Goal: Information Seeking & Learning: Compare options

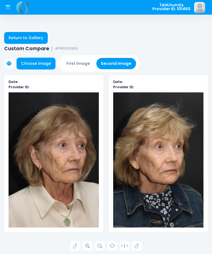
click at [28, 37] on link "Return to Gallery" at bounding box center [26, 38] width 44 height 12
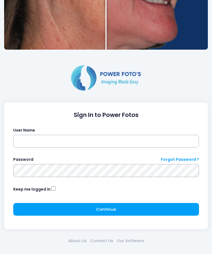
scroll to position [173, 0]
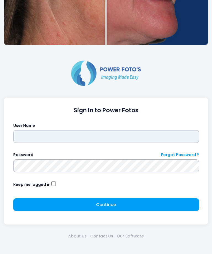
click at [144, 133] on input "text" at bounding box center [106, 136] width 186 height 13
type input "*********"
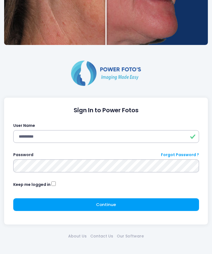
click at [120, 204] on button "Continue Please wait..." at bounding box center [106, 205] width 186 height 13
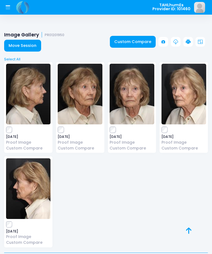
click at [6, 9] on icon at bounding box center [8, 8] width 4 height 2
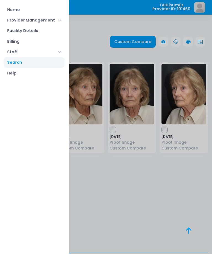
click at [19, 7] on link "Home" at bounding box center [34, 9] width 61 height 10
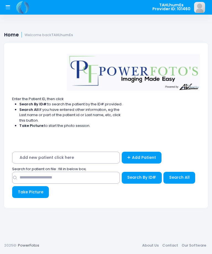
click at [75, 153] on span "Add new patient click here" at bounding box center [66, 158] width 108 height 12
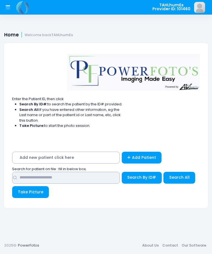
click at [91, 175] on input "text" at bounding box center [66, 178] width 108 height 12
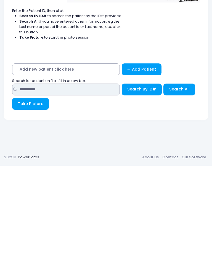
type input "**********"
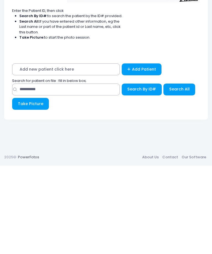
click at [179, 175] on span "Search All" at bounding box center [179, 178] width 20 height 6
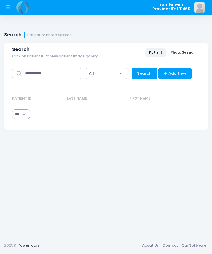
select select "***"
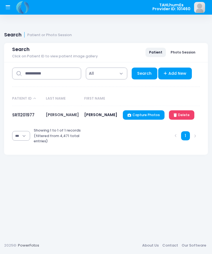
click at [82, 113] on td "SARAH" at bounding box center [101, 115] width 39 height 19
click at [27, 116] on link "SR11201977" at bounding box center [23, 115] width 22 height 6
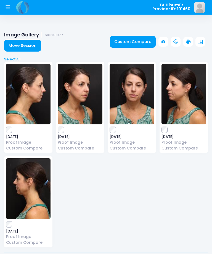
click at [139, 40] on link "Custom Compare" at bounding box center [133, 42] width 46 height 12
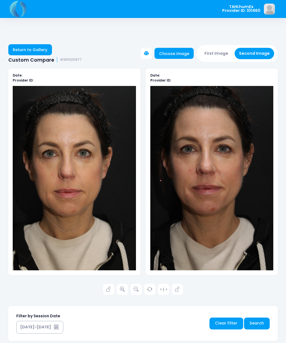
scroll to position [10, 0]
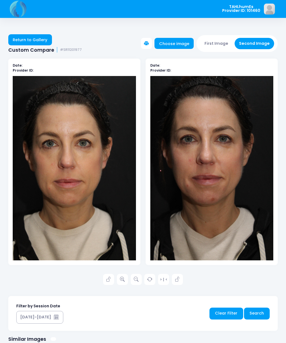
click at [43, 39] on link "Return to Gallery" at bounding box center [30, 39] width 44 height 11
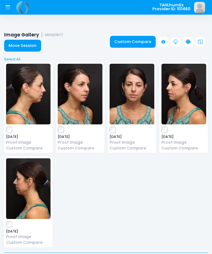
click at [139, 40] on link "Custom Compare" at bounding box center [133, 42] width 46 height 12
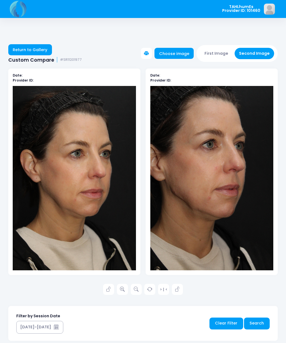
scroll to position [10, 0]
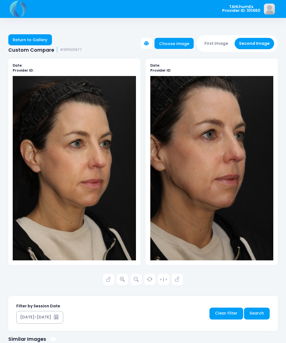
click at [40, 43] on link "Return to Gallery" at bounding box center [30, 39] width 44 height 11
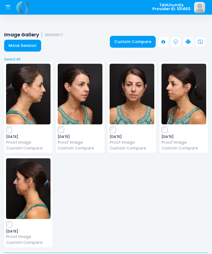
click at [140, 40] on link "Custom Compare" at bounding box center [133, 42] width 46 height 12
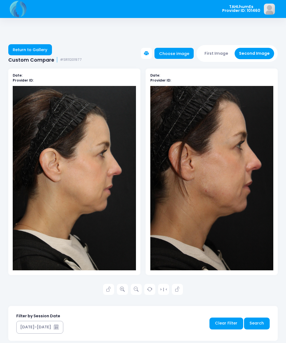
scroll to position [10, 0]
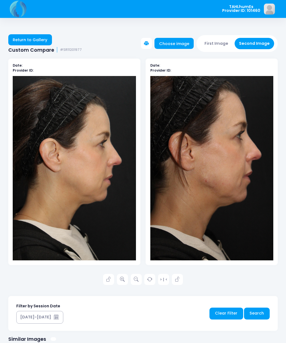
click at [46, 43] on link "Return to Gallery" at bounding box center [30, 39] width 44 height 11
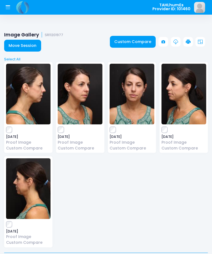
click at [133, 39] on link "Custom Compare" at bounding box center [133, 42] width 46 height 12
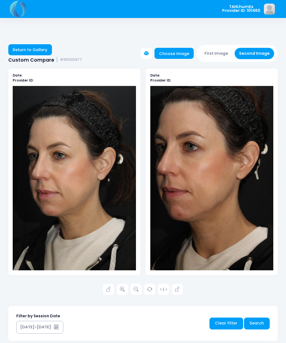
scroll to position [10, 0]
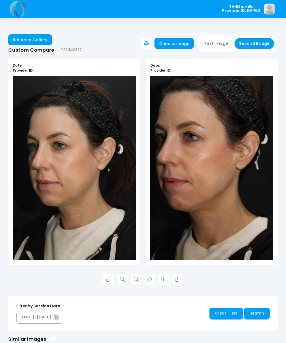
click at [44, 39] on link "Return to Gallery" at bounding box center [30, 39] width 44 height 11
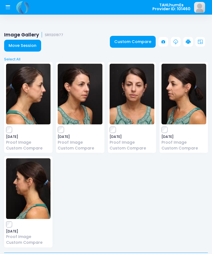
click at [138, 41] on link "Custom Compare" at bounding box center [133, 42] width 46 height 12
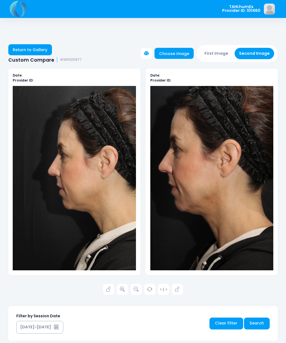
scroll to position [10, 0]
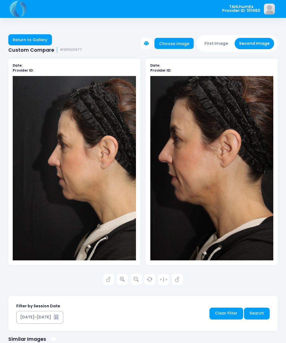
click at [41, 39] on link "Return to Gallery" at bounding box center [30, 39] width 44 height 11
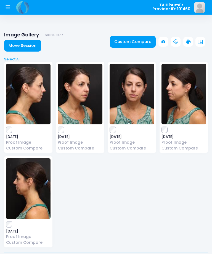
click at [131, 39] on link "Custom Compare" at bounding box center [133, 42] width 46 height 12
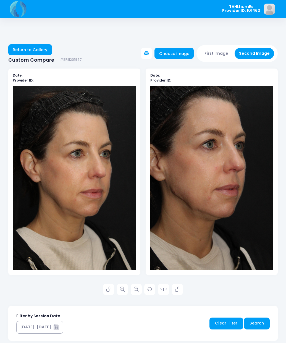
scroll to position [10, 0]
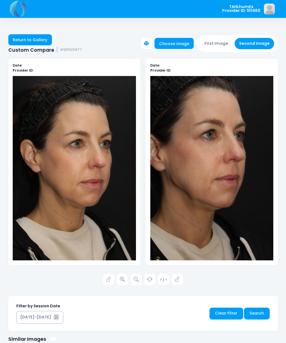
click at [40, 43] on link "Return to Gallery" at bounding box center [30, 39] width 44 height 11
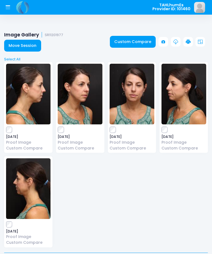
click at [137, 44] on link "Custom Compare" at bounding box center [133, 42] width 46 height 12
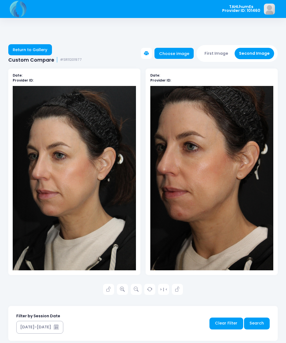
scroll to position [10, 0]
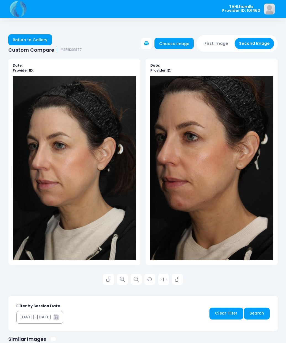
click at [49, 41] on link "Return to Gallery" at bounding box center [30, 39] width 44 height 11
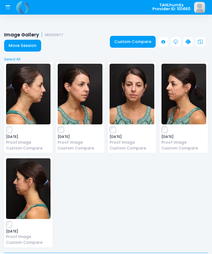
click at [139, 44] on link "Custom Compare" at bounding box center [133, 42] width 46 height 12
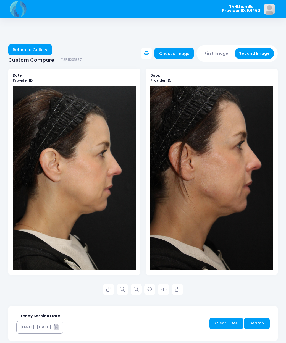
scroll to position [10, 0]
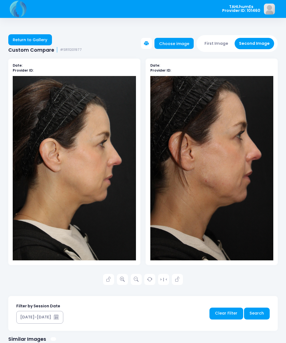
click at [44, 41] on link "Return to Gallery" at bounding box center [30, 39] width 44 height 11
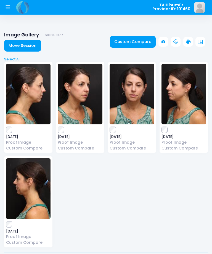
click at [142, 40] on link "Custom Compare" at bounding box center [133, 42] width 46 height 12
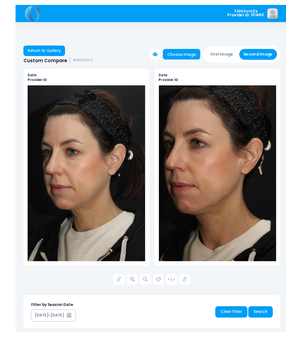
scroll to position [4, 0]
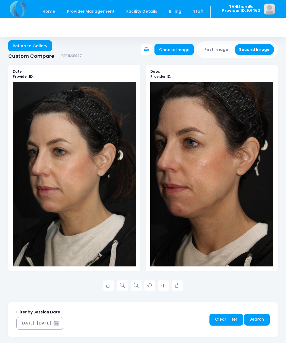
click at [94, 210] on img at bounding box center [74, 174] width 123 height 184
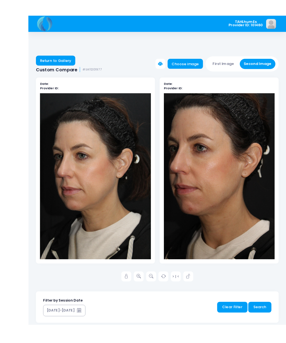
scroll to position [4, 0]
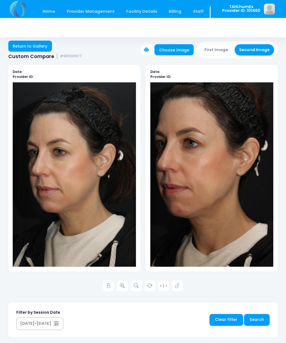
click at [104, 213] on img at bounding box center [74, 174] width 123 height 184
click at [124, 287] on link at bounding box center [122, 285] width 11 height 11
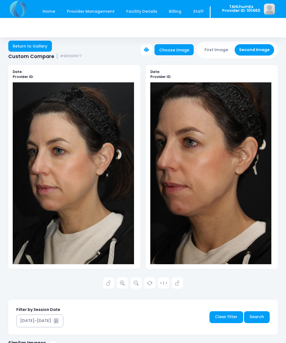
click at [124, 284] on icon at bounding box center [122, 283] width 5 height 5
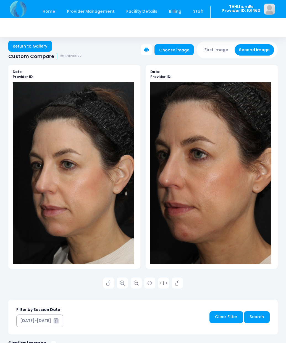
click at [124, 285] on link at bounding box center [122, 282] width 11 height 11
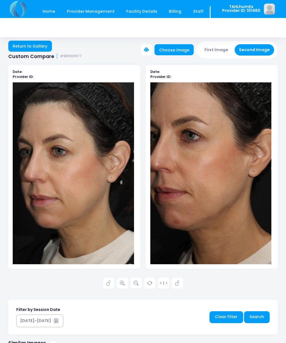
click at [125, 287] on link at bounding box center [122, 282] width 11 height 11
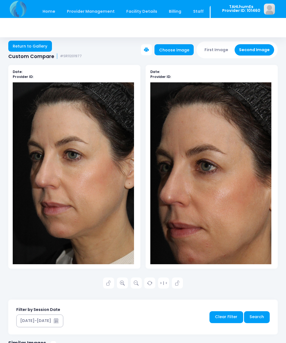
click at [124, 288] on link at bounding box center [122, 282] width 11 height 11
